Goal: Transaction & Acquisition: Purchase product/service

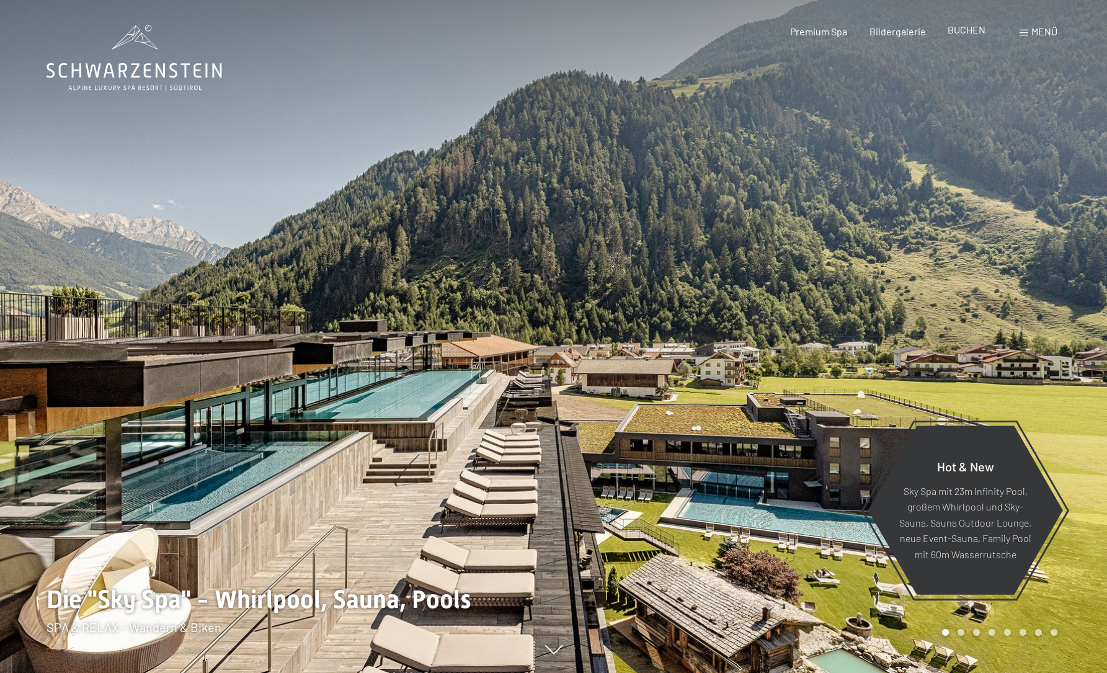
click at [958, 32] on span "BUCHEN" at bounding box center [967, 30] width 38 height 12
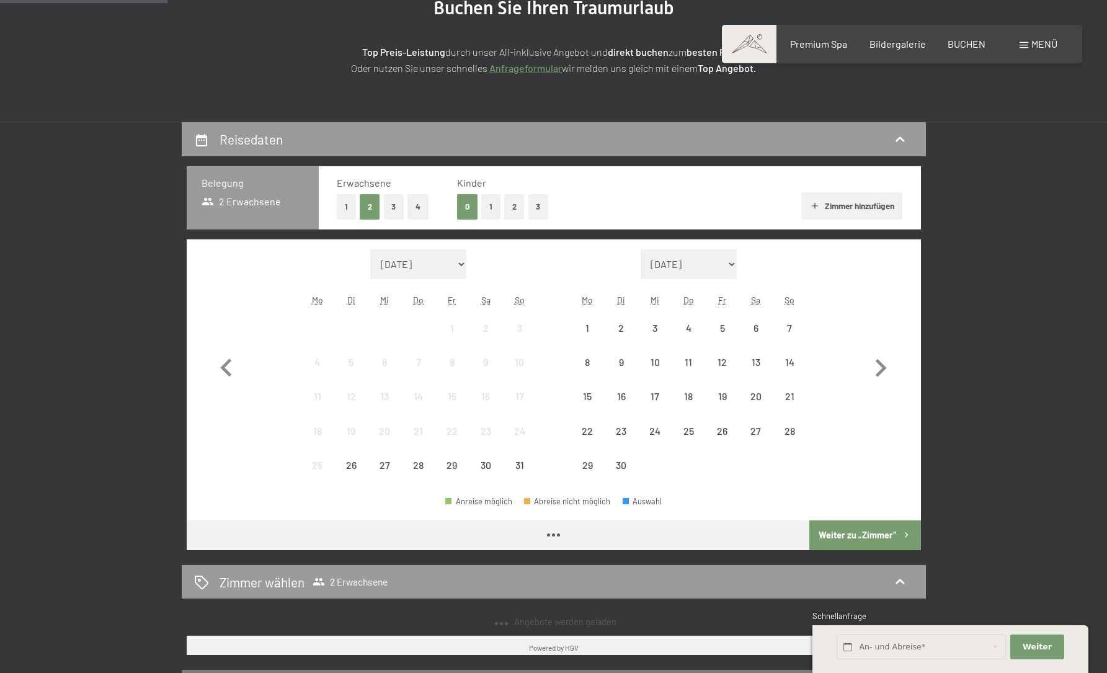
scroll to position [196, 0]
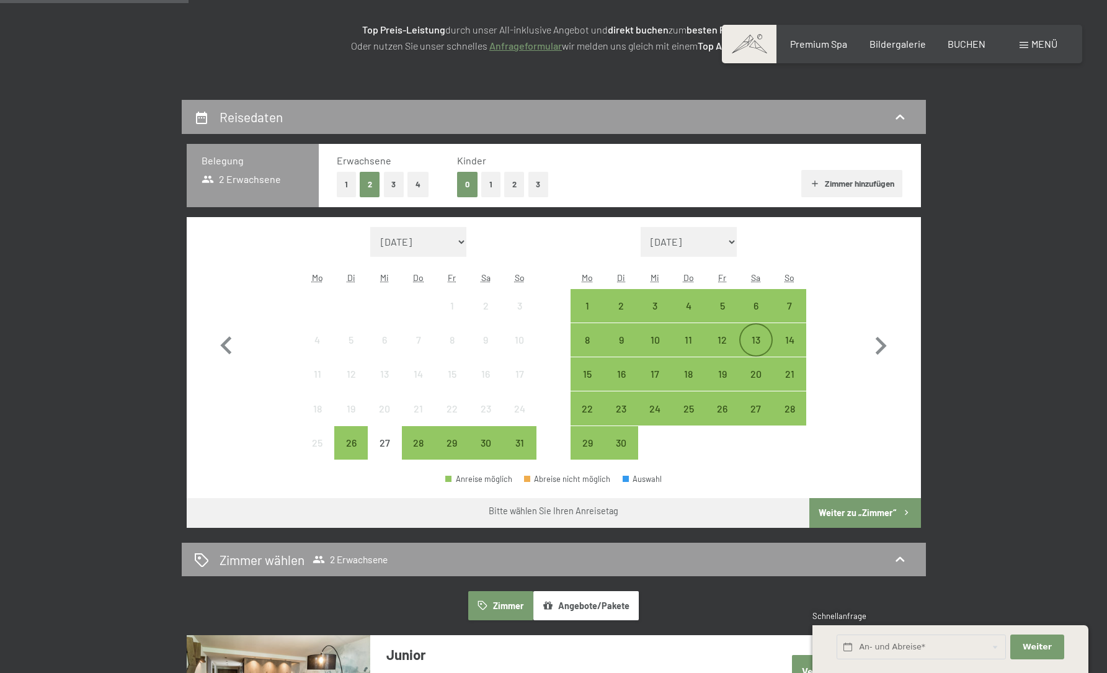
click at [753, 331] on div "13" at bounding box center [756, 339] width 31 height 31
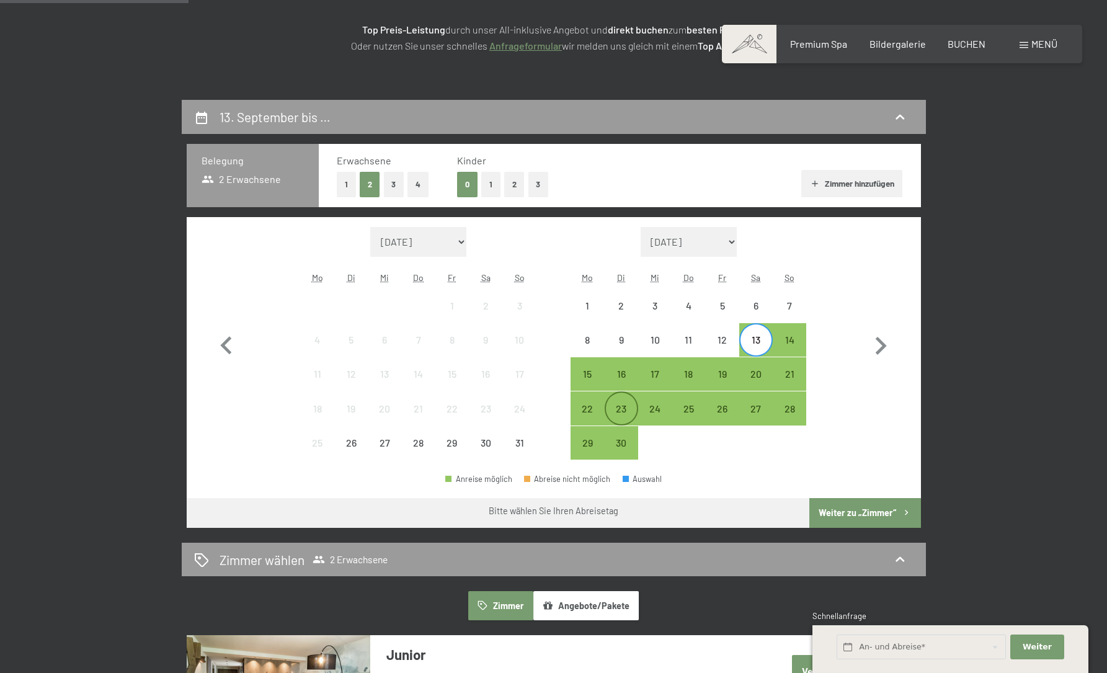
click at [618, 409] on div "23" at bounding box center [621, 419] width 31 height 31
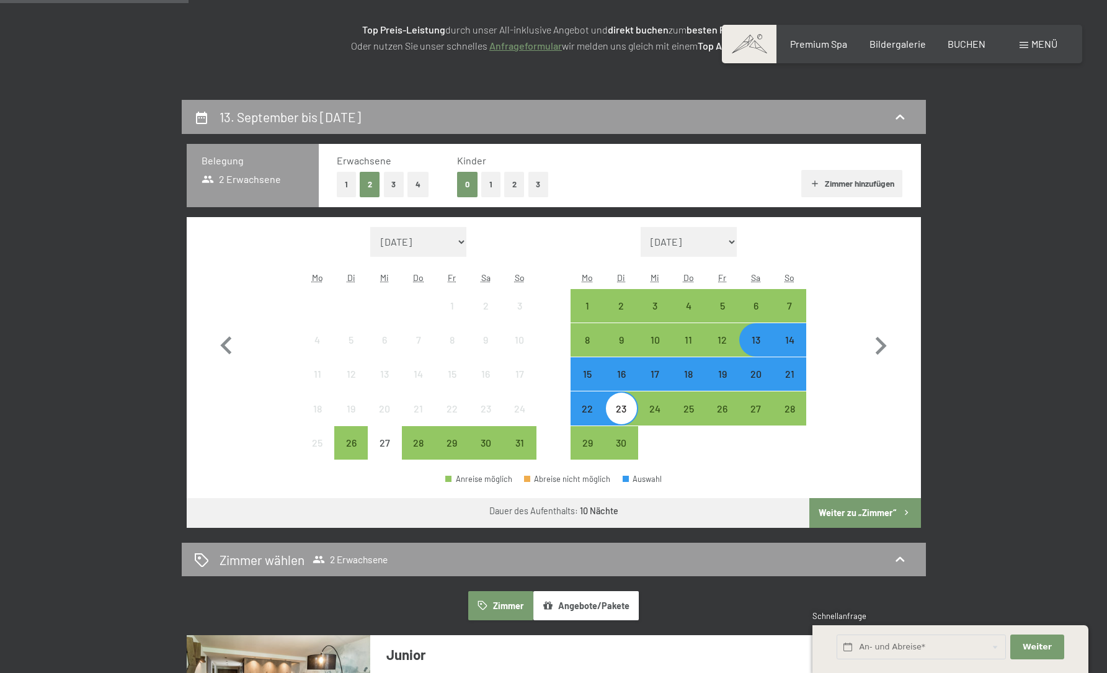
click at [842, 514] on button "Weiter zu „Zimmer“" at bounding box center [865, 513] width 111 height 30
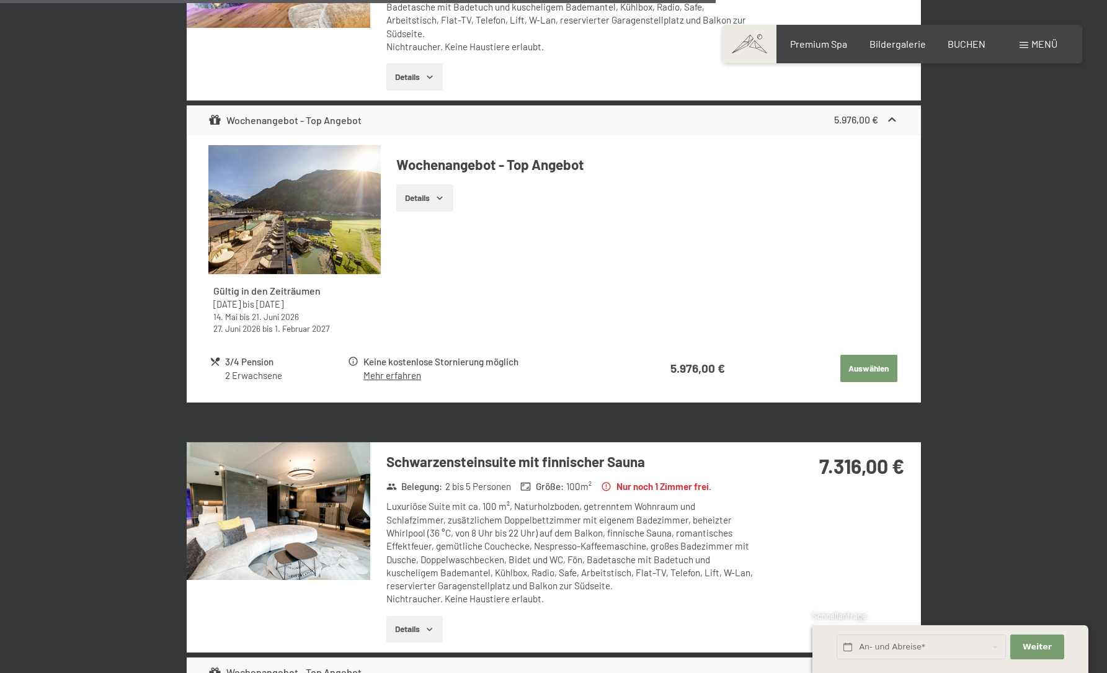
scroll to position [2911, 0]
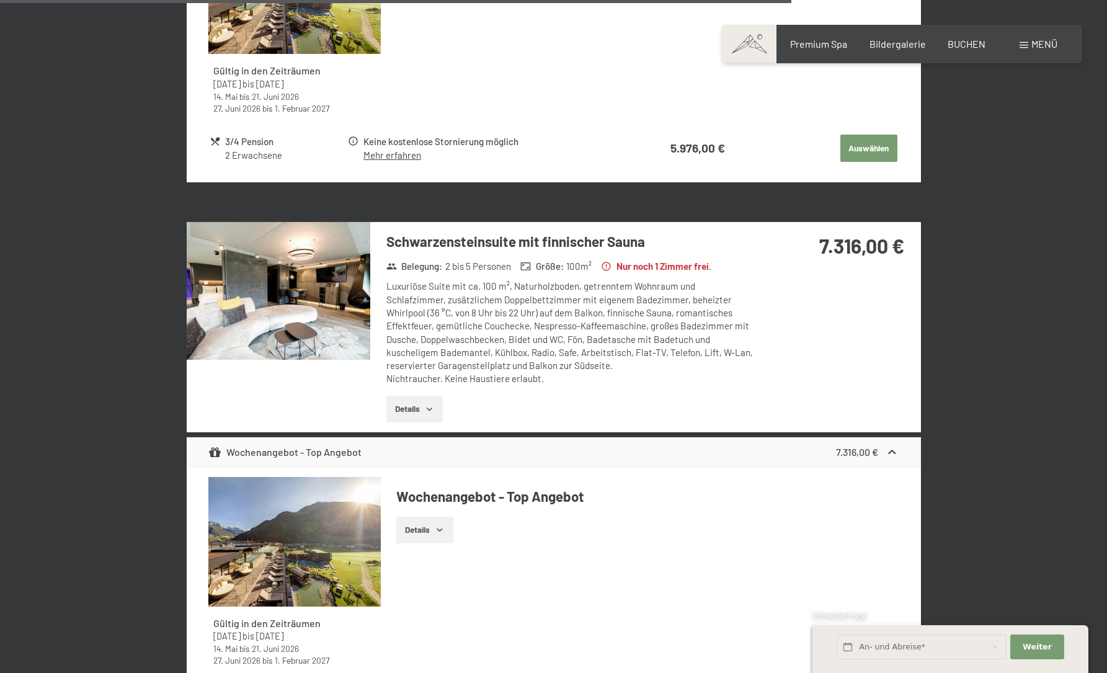
click at [1051, 45] on span "Menü" at bounding box center [1045, 44] width 26 height 12
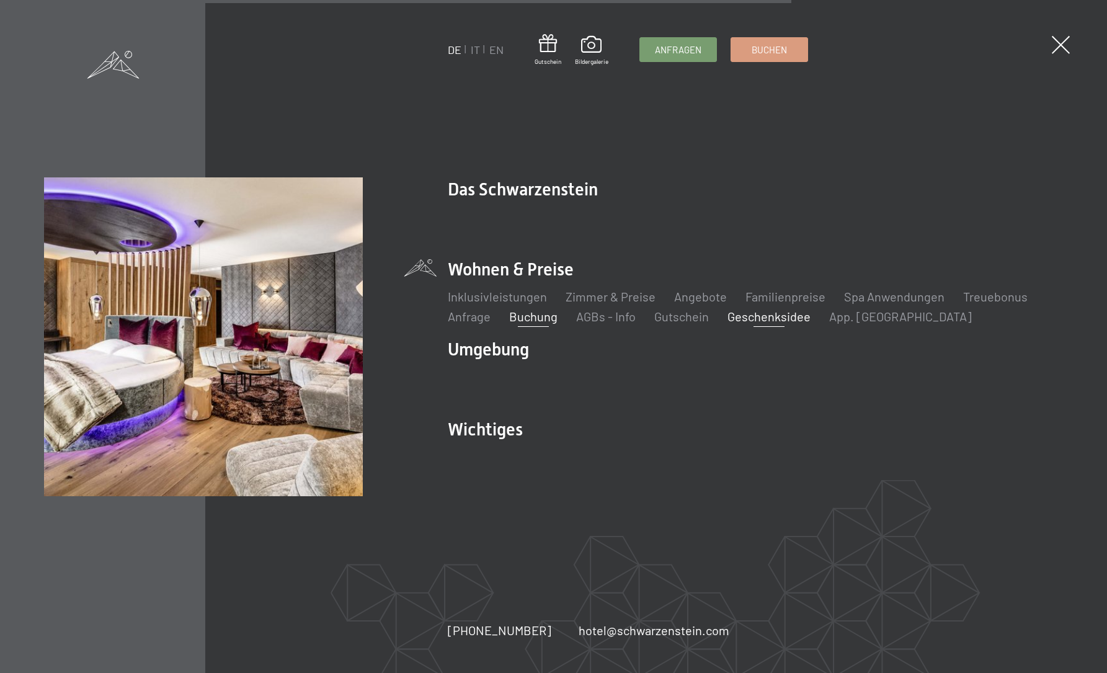
click at [782, 322] on link "Geschenksidee" at bounding box center [769, 316] width 83 height 15
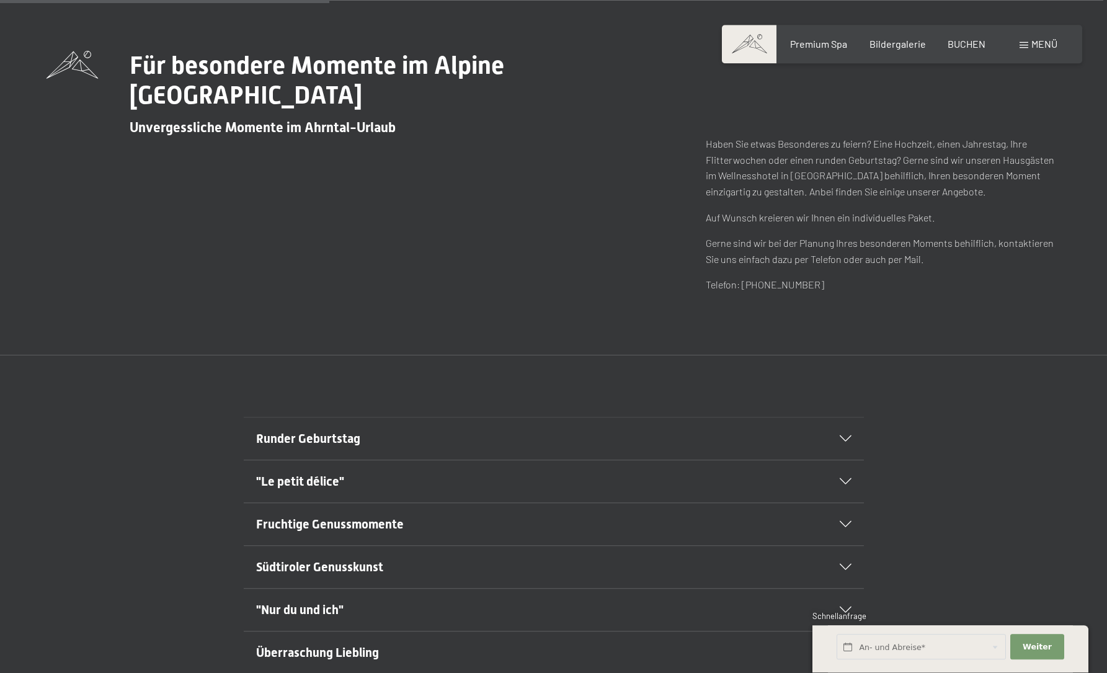
scroll to position [784, 0]
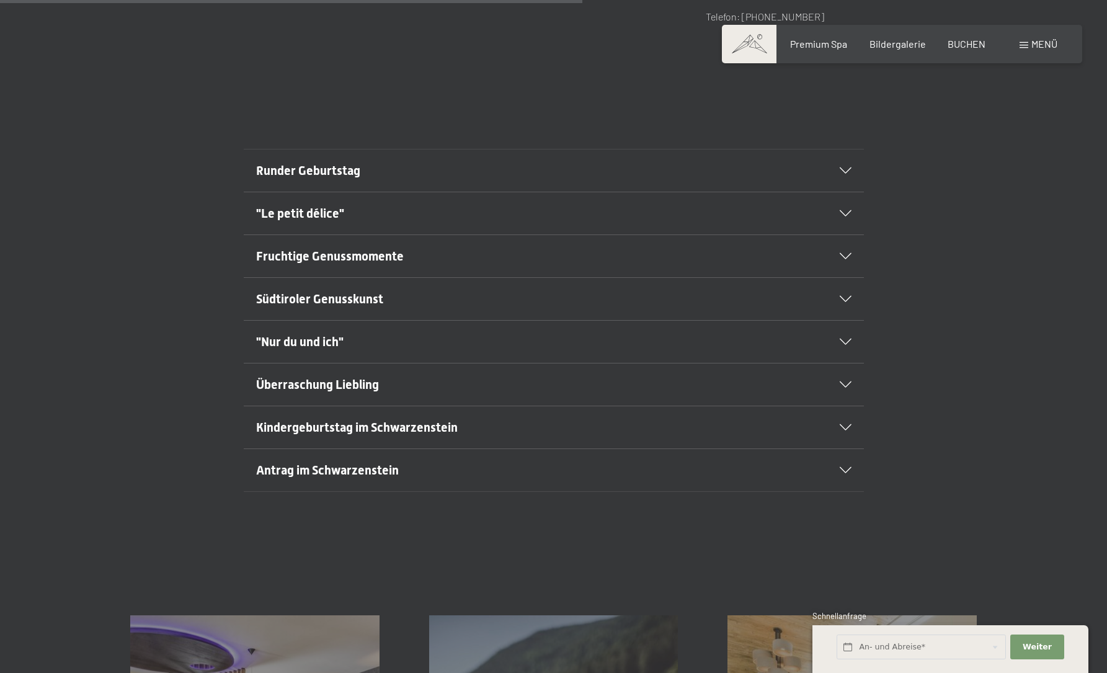
click at [588, 371] on div "Überraschung Liebling" at bounding box center [554, 385] width 596 height 42
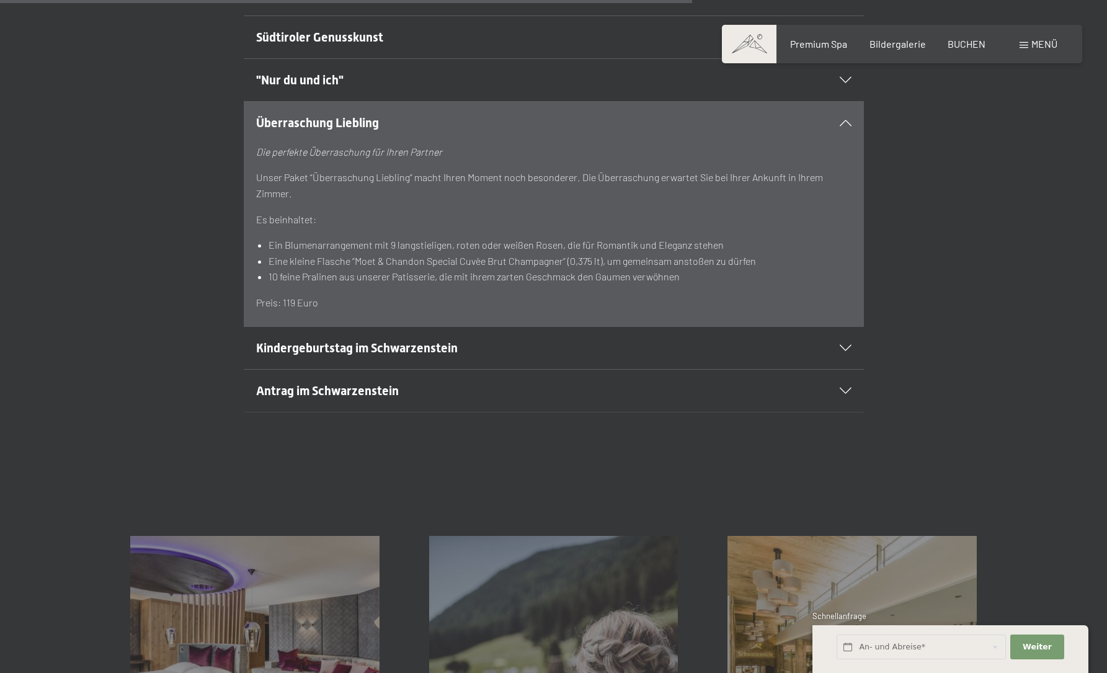
scroll to position [719, 0]
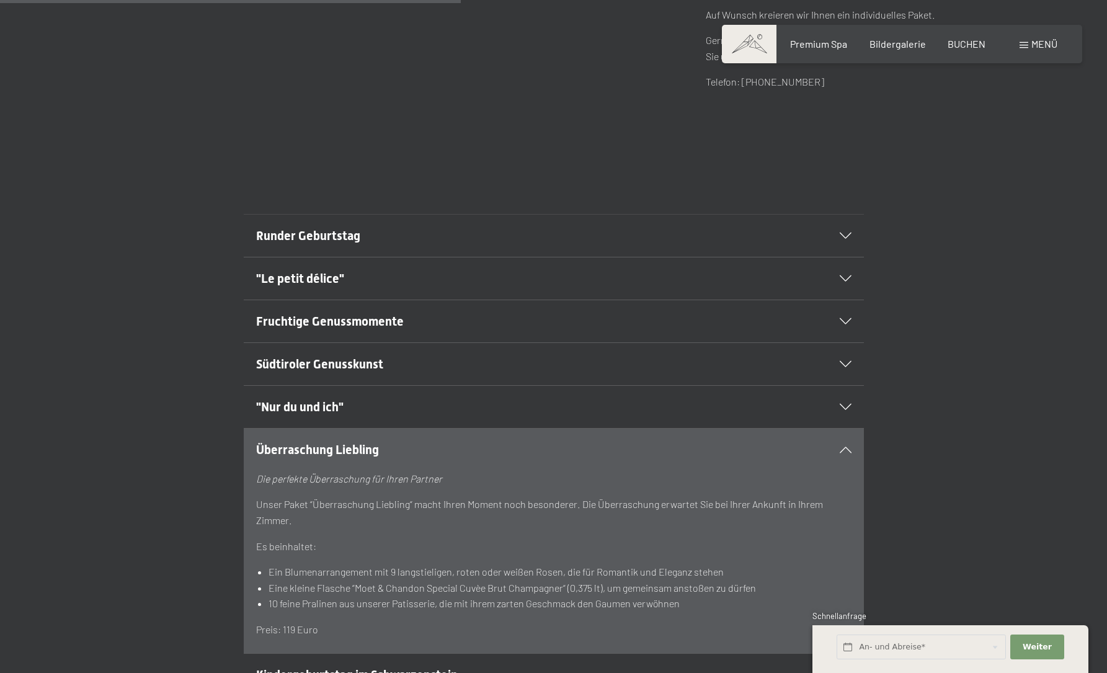
click at [516, 400] on h2 ""Nur du und ich"" at bounding box center [524, 406] width 536 height 17
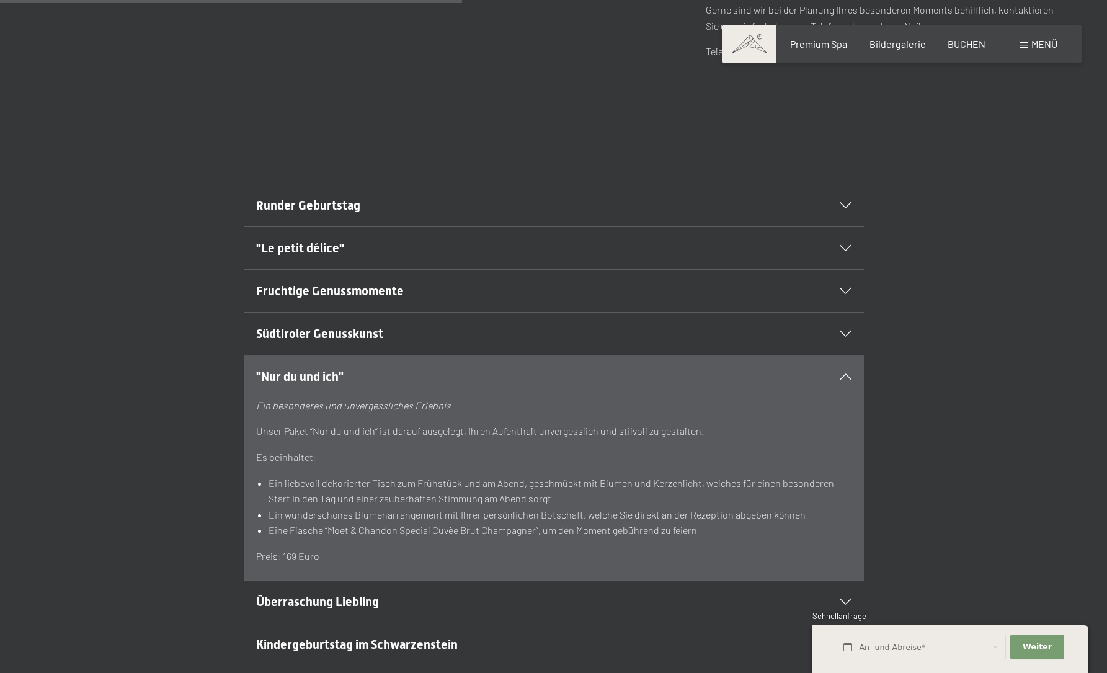
scroll to position [784, 0]
